Goal: Navigation & Orientation: Find specific page/section

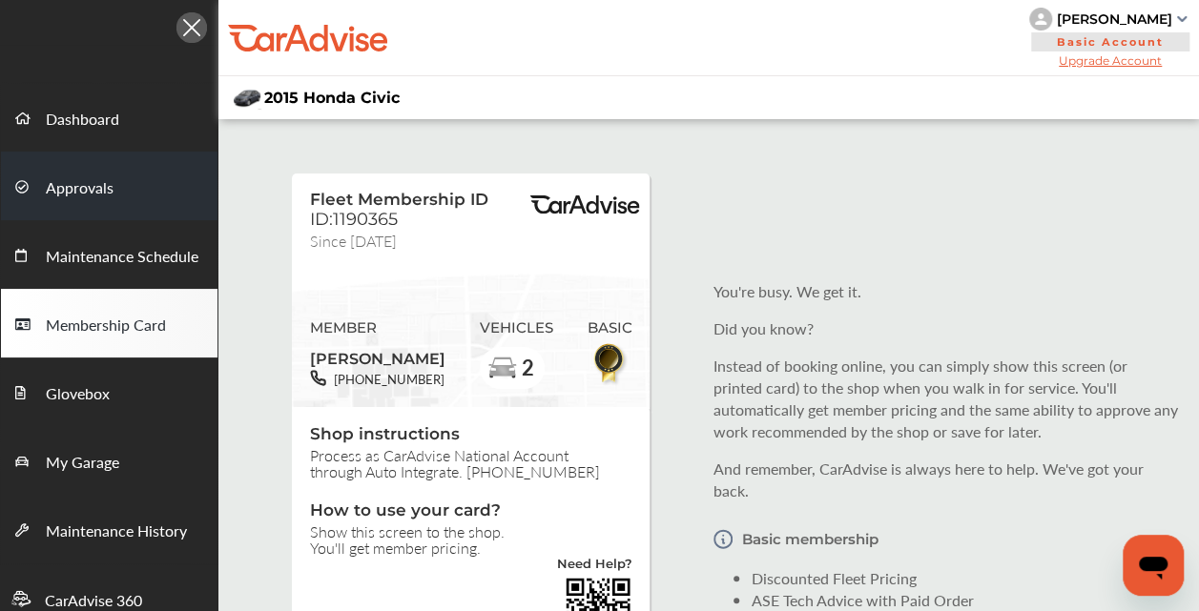
click at [88, 187] on span "Approvals" at bounding box center [80, 188] width 68 height 25
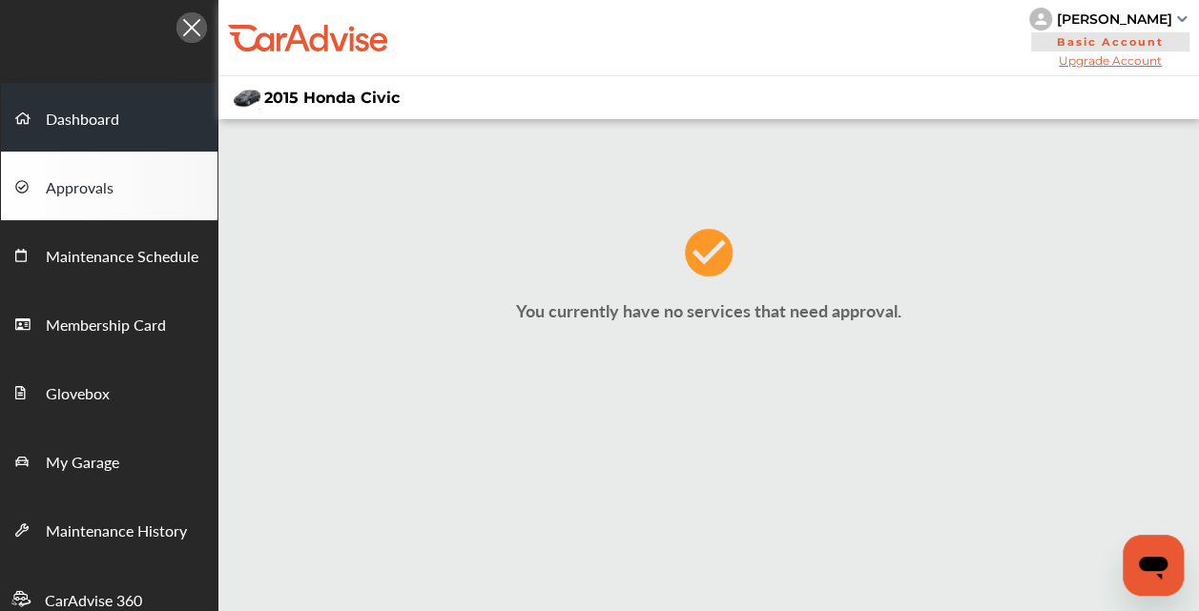
click at [95, 120] on span "Dashboard" at bounding box center [82, 120] width 73 height 25
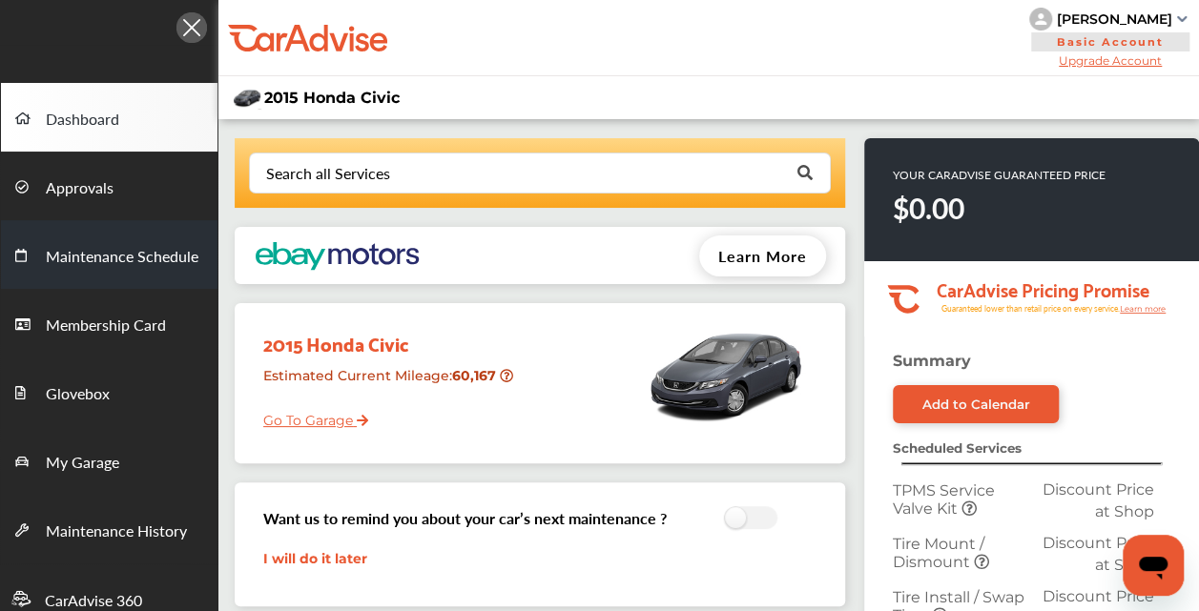
click at [107, 256] on span "Maintenance Schedule" at bounding box center [122, 257] width 153 height 25
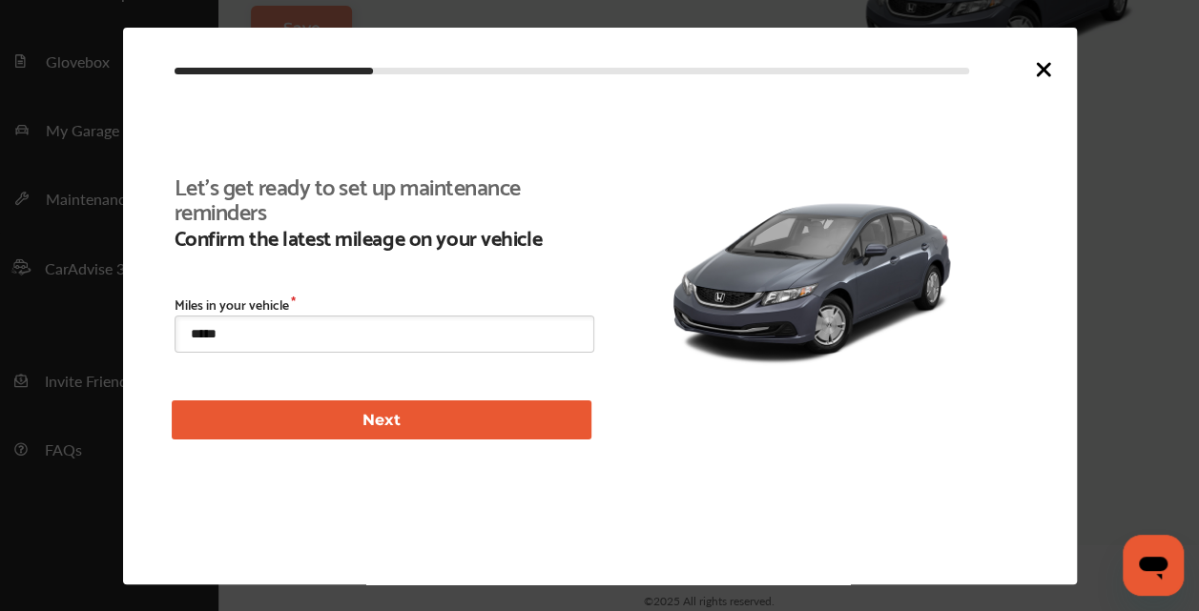
scroll to position [408, 0]
click at [1041, 72] on icon at bounding box center [1043, 69] width 11 height 11
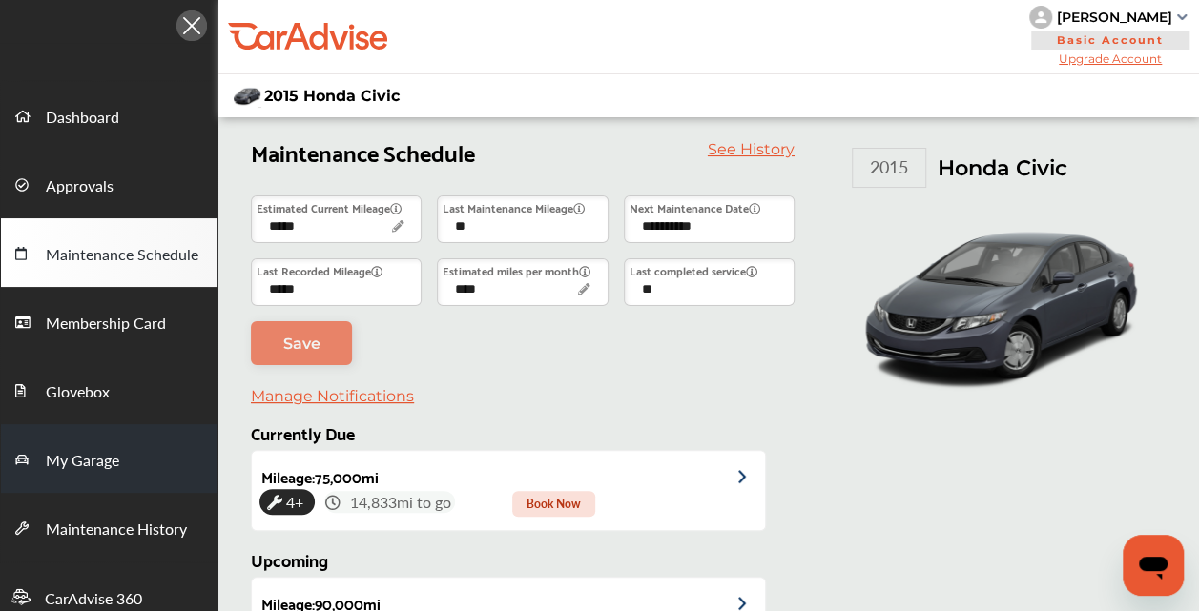
scroll to position [0, 0]
